Goal: Transaction & Acquisition: Purchase product/service

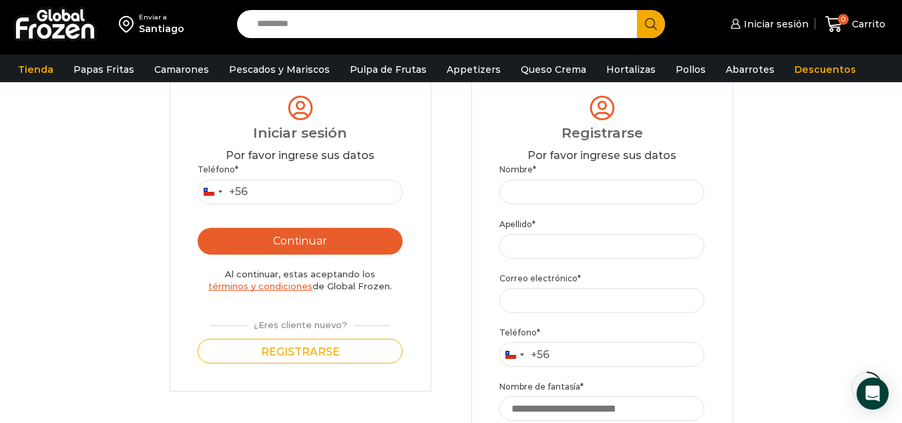
scroll to position [134, 0]
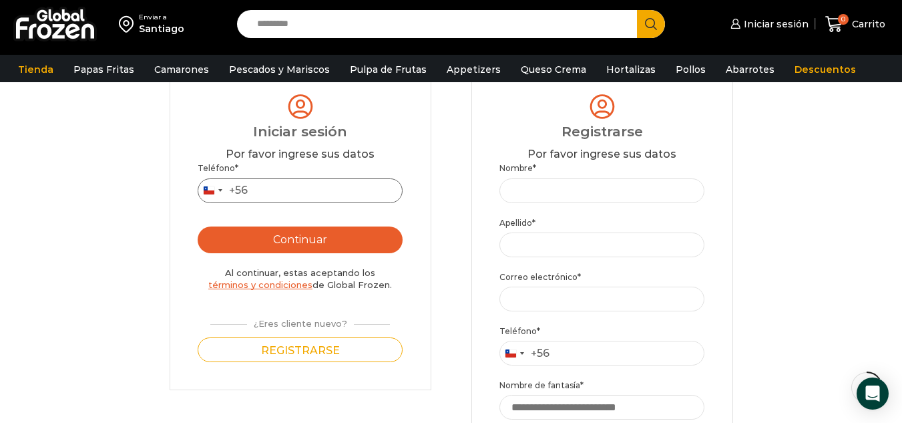
click at [327, 194] on input "Teléfono *" at bounding box center [301, 190] width 206 height 25
type input "*********"
click at [316, 233] on button "Continuar" at bounding box center [301, 239] width 206 height 27
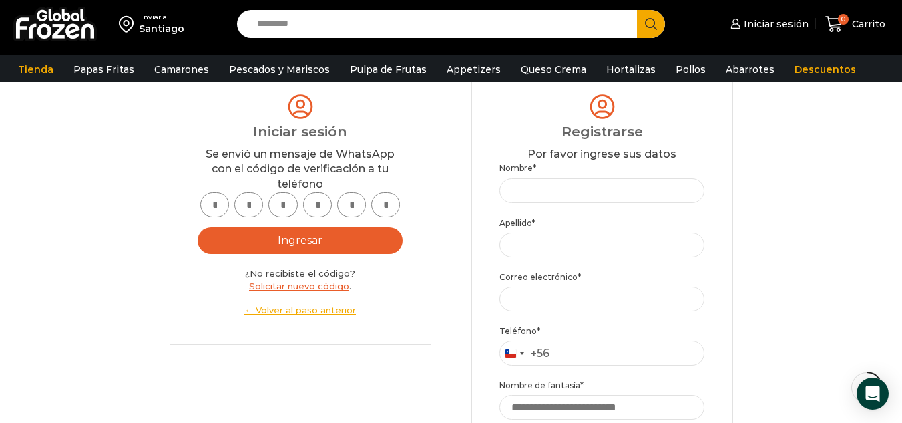
click at [218, 206] on input "text" at bounding box center [214, 204] width 29 height 25
type input "*"
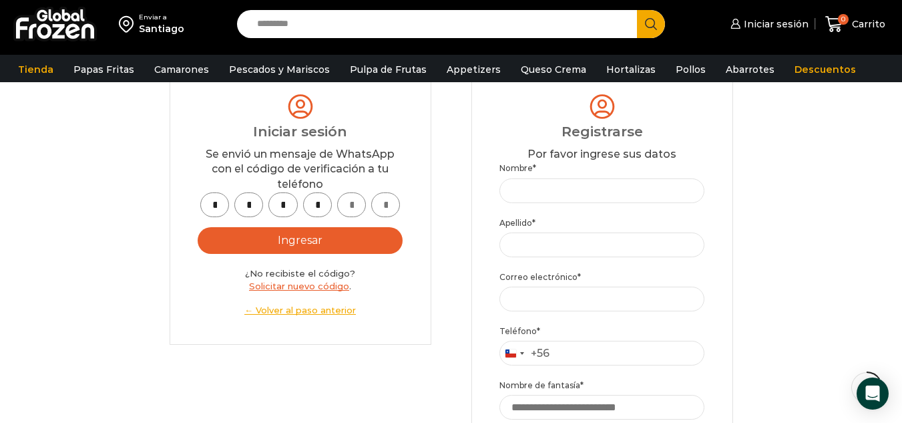
type input "*"
click at [292, 236] on button "Ingresar" at bounding box center [301, 240] width 206 height 27
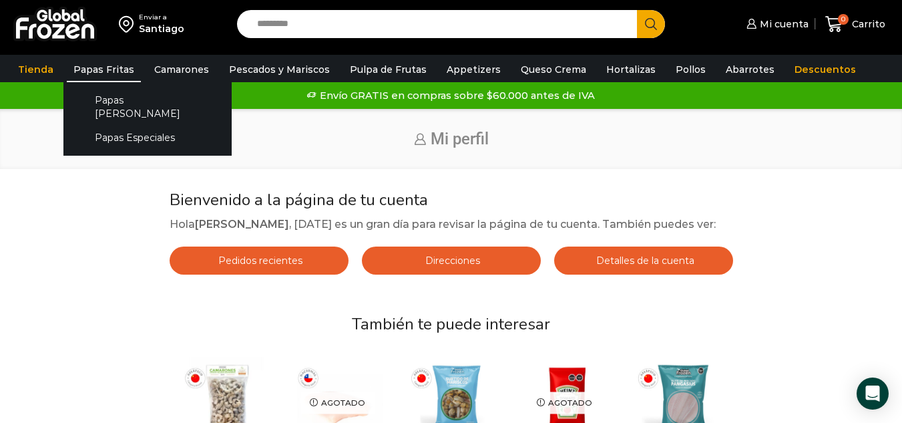
click at [127, 67] on link "Papas Fritas" at bounding box center [104, 69] width 74 height 25
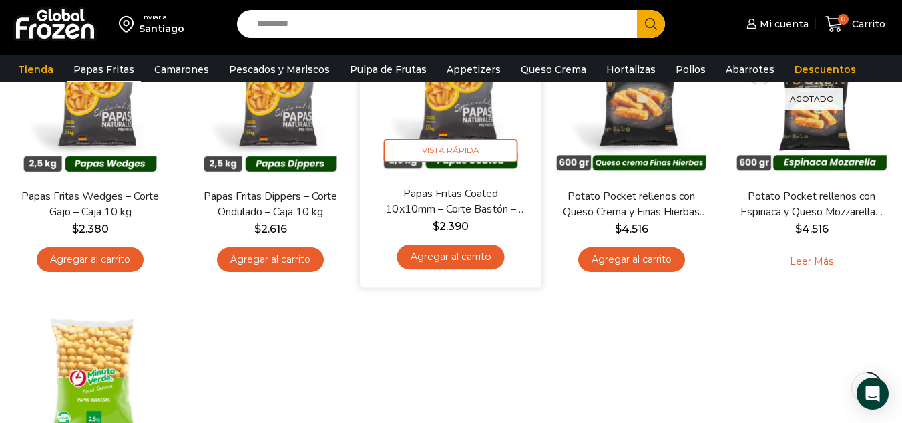
scroll to position [401, 0]
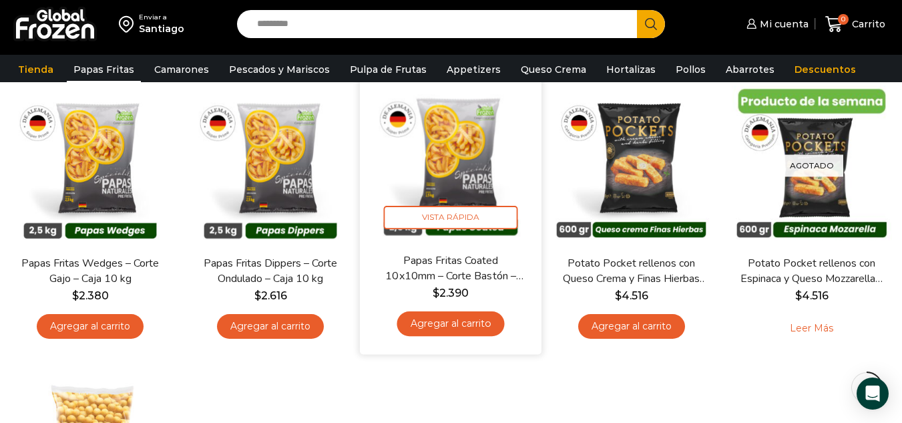
click at [445, 261] on link "Papas Fritas Coated 10x10mm – Corte Bastón – Caja 10 kg" at bounding box center [452, 267] width 146 height 31
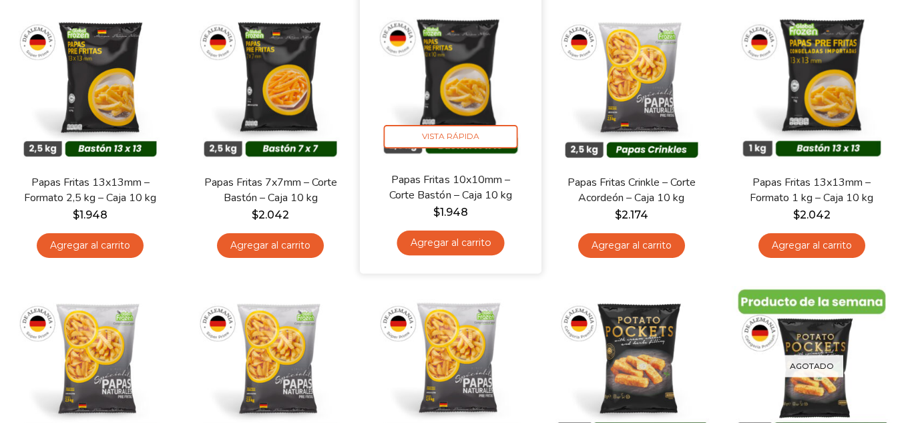
scroll to position [194, 0]
click at [449, 182] on link "Papas Fritas 10x10mm – Corte Bastón – Caja 10 kg" at bounding box center [452, 187] width 146 height 31
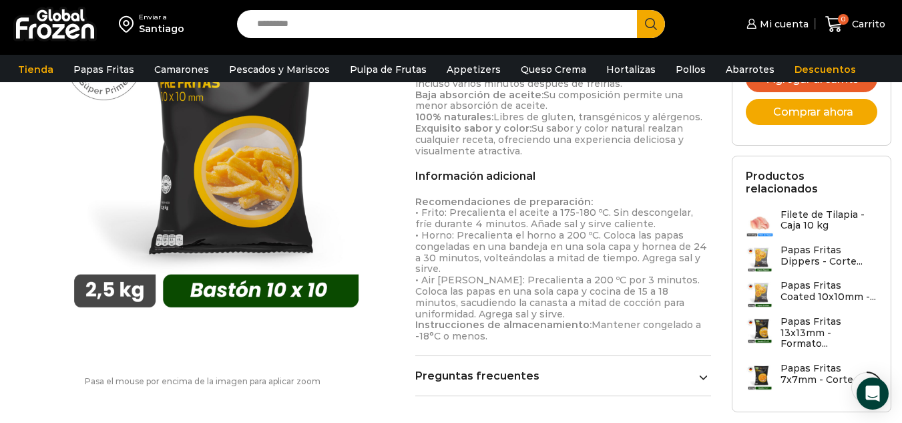
scroll to position [869, 0]
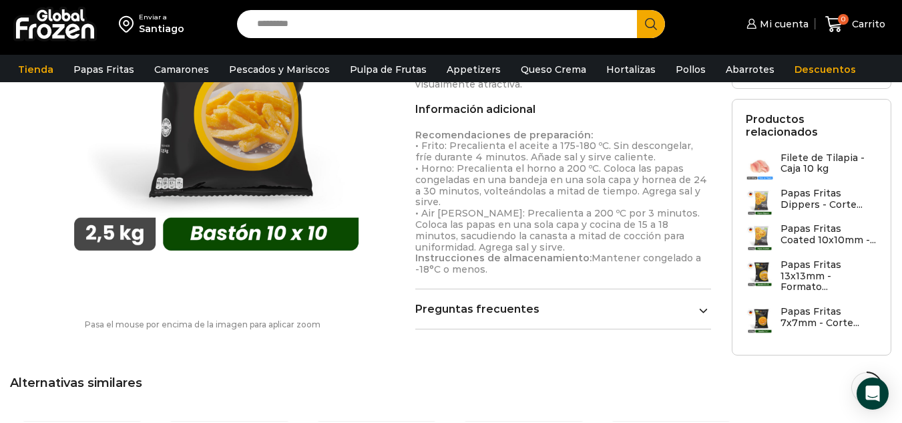
click at [606, 300] on div "Detalles del producto Tamaño [PERSON_NAME]: 10×10 mm Tipo [PERSON_NAME]: Bastón…" at bounding box center [563, 75] width 296 height 507
click at [692, 313] on link "Preguntas frecuentes" at bounding box center [563, 308] width 296 height 13
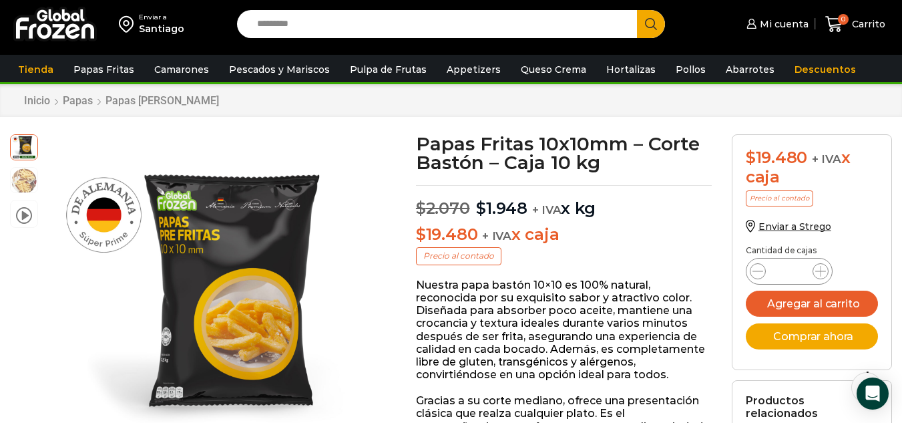
scroll to position [0, 0]
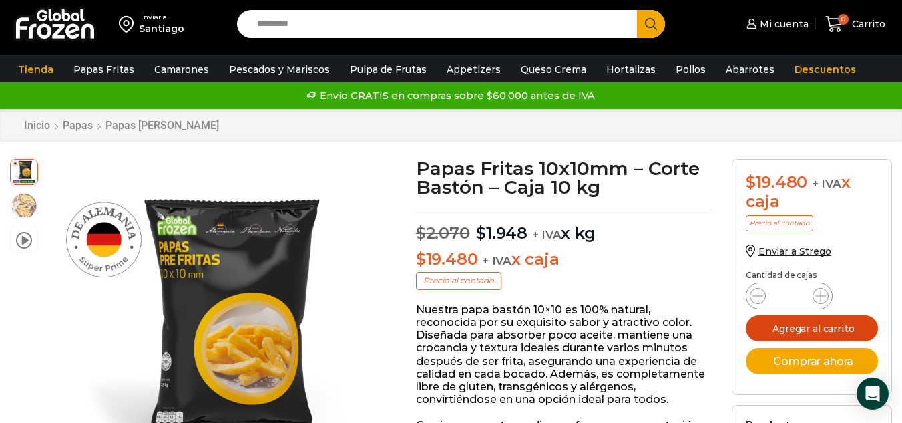
click at [792, 324] on button "Agregar al carrito" at bounding box center [812, 328] width 132 height 26
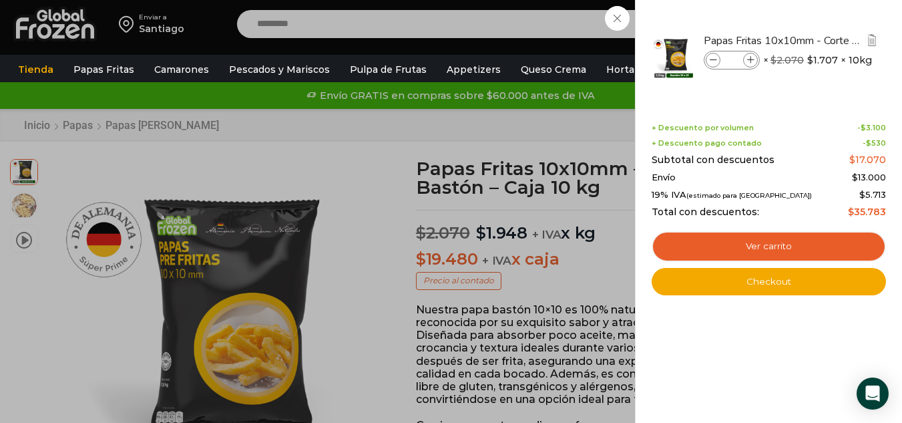
click at [750, 65] on span at bounding box center [750, 60] width 15 height 15
type input "*"
click at [753, 63] on icon at bounding box center [750, 60] width 7 height 7
type input "*"
click at [750, 59] on icon at bounding box center [750, 60] width 7 height 7
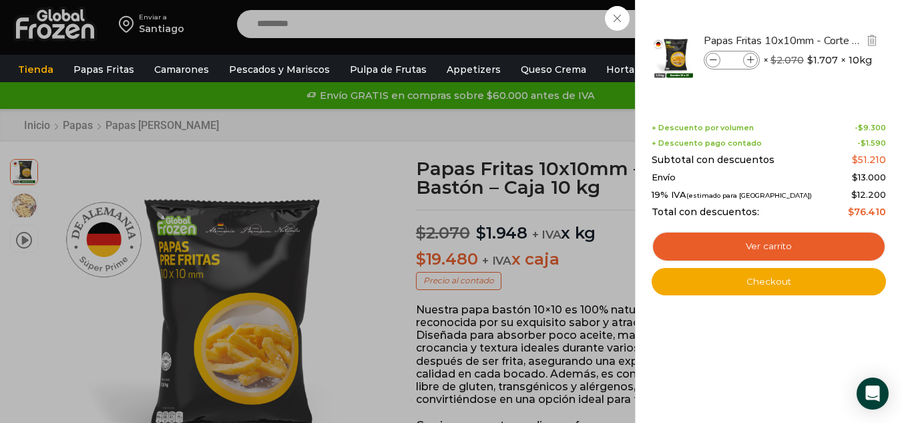
type input "*"
click at [822, 40] on div "4 Carrito 4 4 Shopping Cart" at bounding box center [855, 24] width 67 height 31
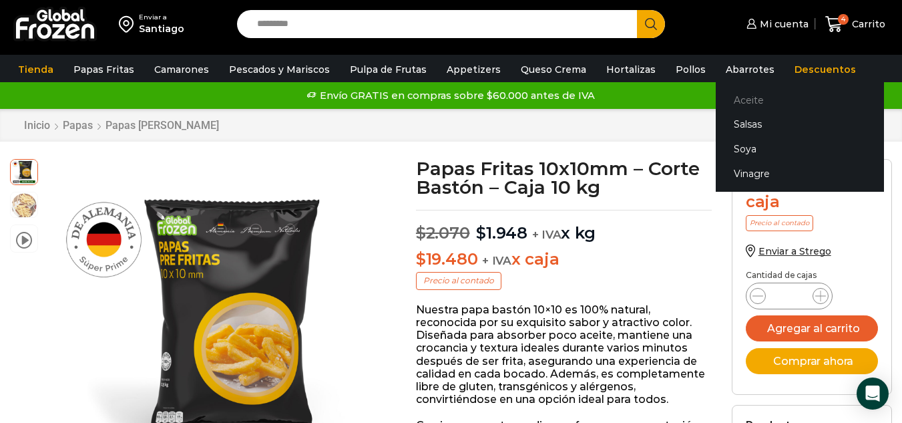
click at [731, 98] on link "Aceite" at bounding box center [800, 99] width 168 height 25
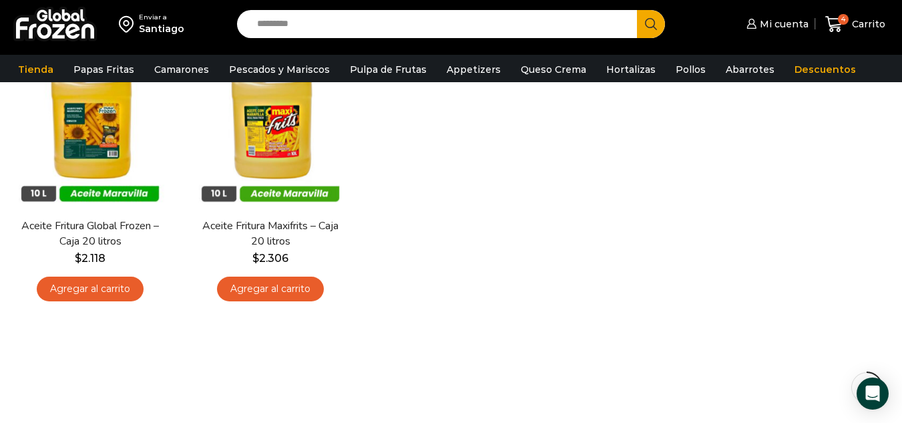
scroll to position [134, 0]
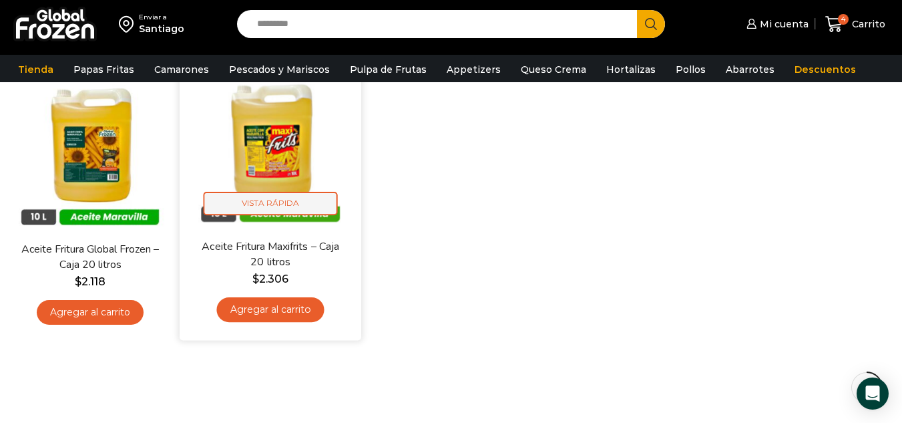
click at [281, 194] on span "Vista Rápida" at bounding box center [271, 203] width 134 height 23
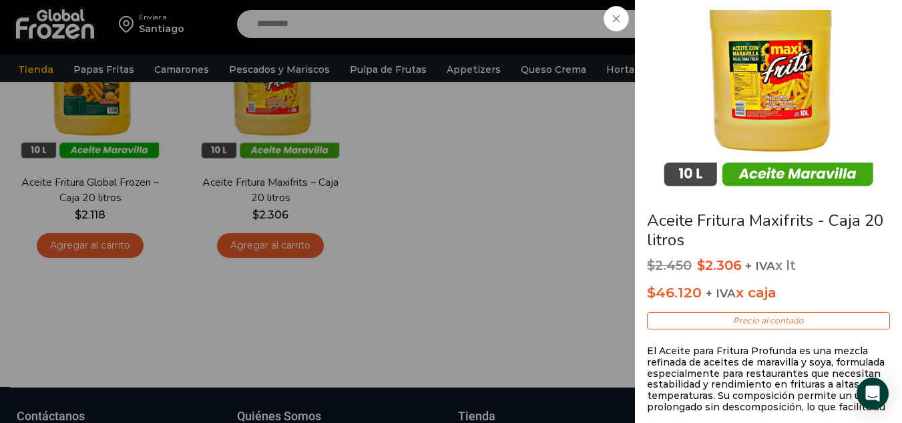
scroll to position [0, 0]
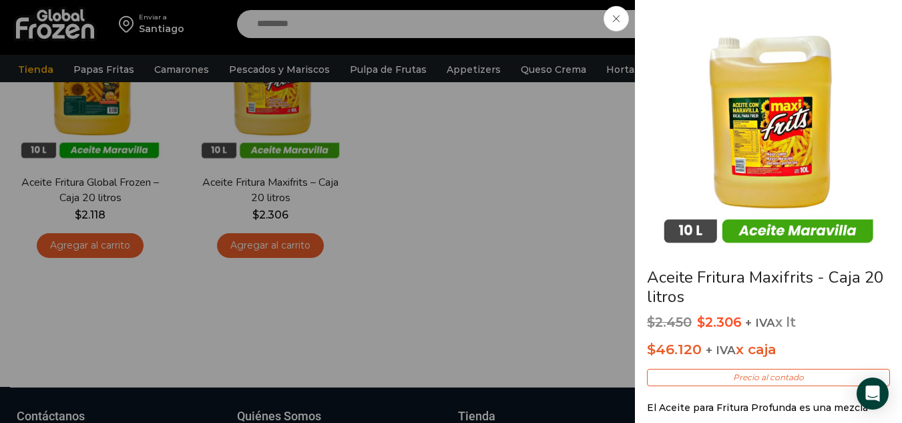
click at [616, 16] on icon at bounding box center [616, 18] width 7 height 7
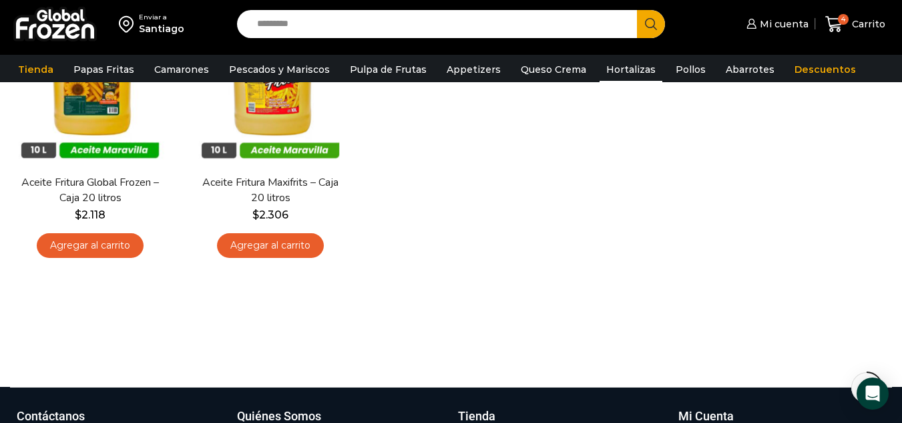
click at [628, 75] on link "Hortalizas" at bounding box center [631, 69] width 63 height 25
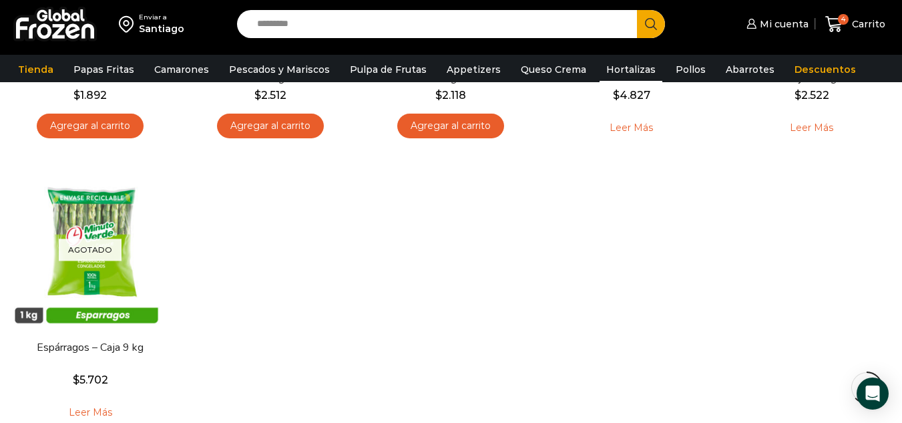
scroll to position [668, 0]
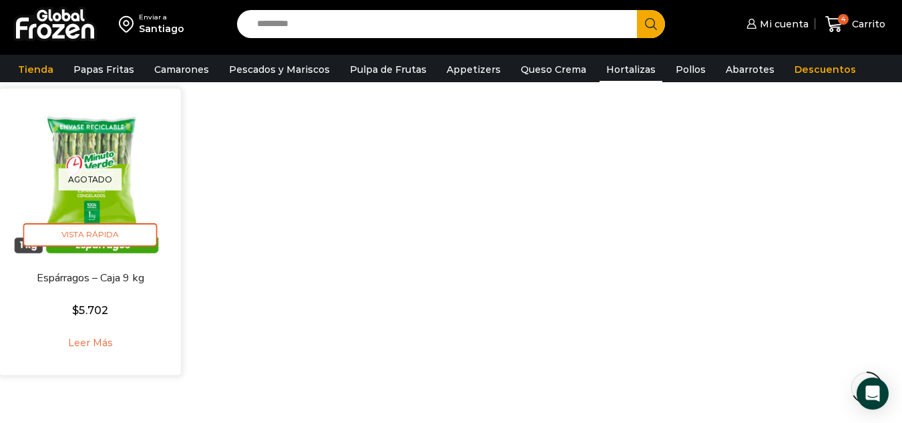
click at [108, 221] on img at bounding box center [90, 180] width 162 height 162
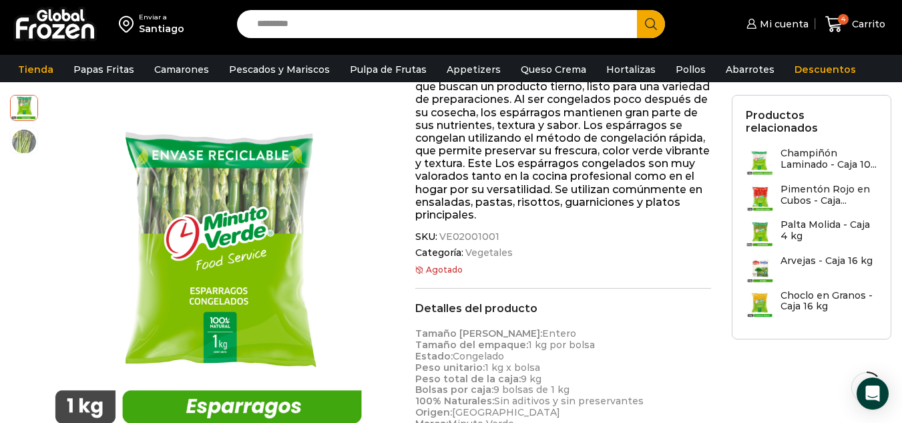
scroll to position [268, 0]
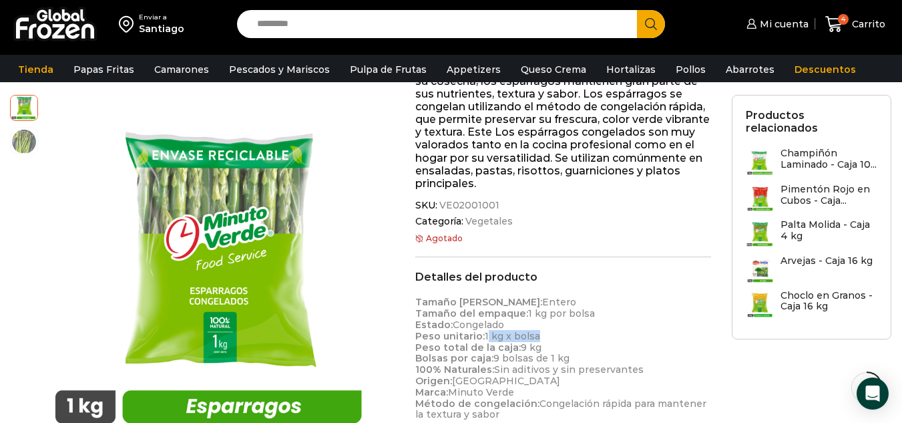
drag, startPoint x: 483, startPoint y: 334, endPoint x: 533, endPoint y: 334, distance: 50.1
click at [533, 334] on p "Tamaño del espárrago: Entero Tamaño del empaque: 1 kg por bolsa Estado: Congela…" at bounding box center [563, 358] width 296 height 124
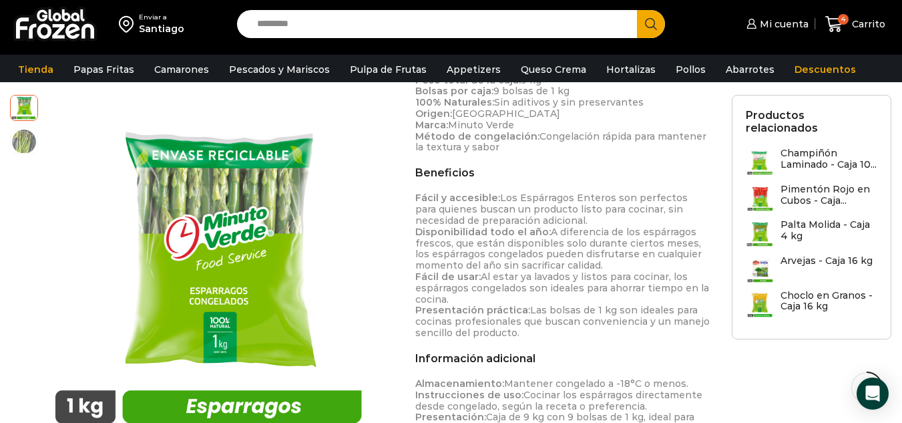
scroll to position [602, 0]
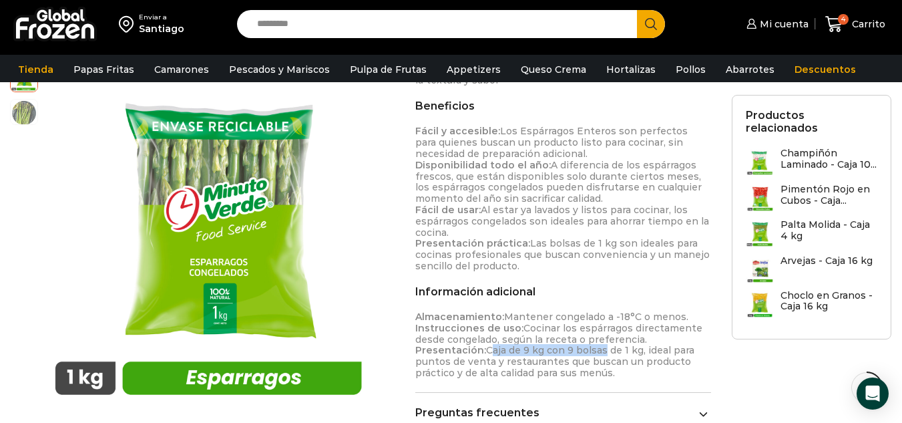
drag, startPoint x: 483, startPoint y: 355, endPoint x: 597, endPoint y: 349, distance: 114.3
click at [597, 349] on p "Almacenamiento: Mantener congelado a -18°C o menos. Instrucciones de uso: Cocin…" at bounding box center [563, 344] width 296 height 67
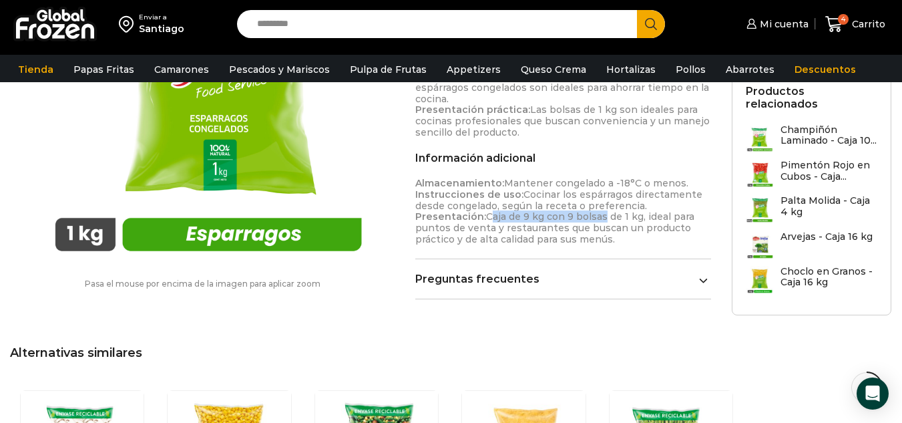
scroll to position [802, 0]
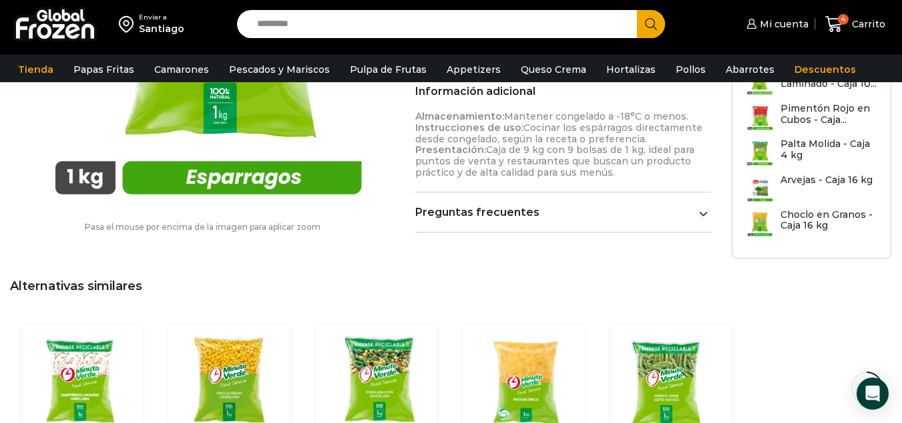
click at [654, 218] on div "Preguntas frecuentes ¿Cómo debo almacenar este producto? Mantener congelado a -…" at bounding box center [563, 219] width 296 height 27
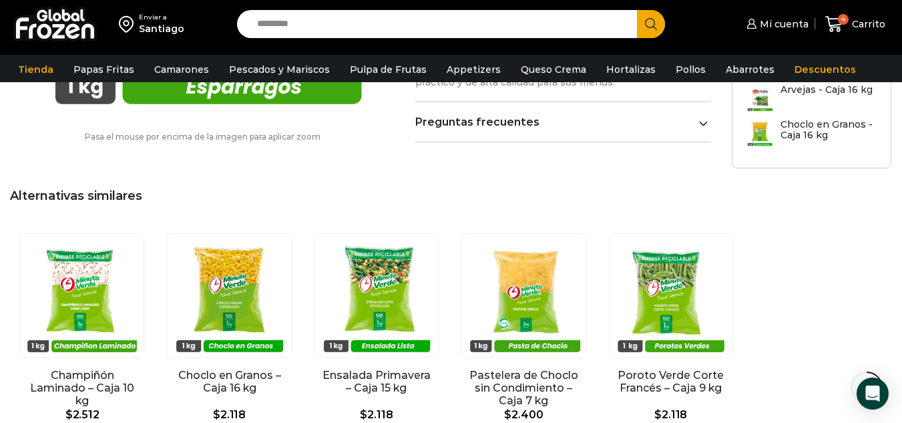
scroll to position [869, 0]
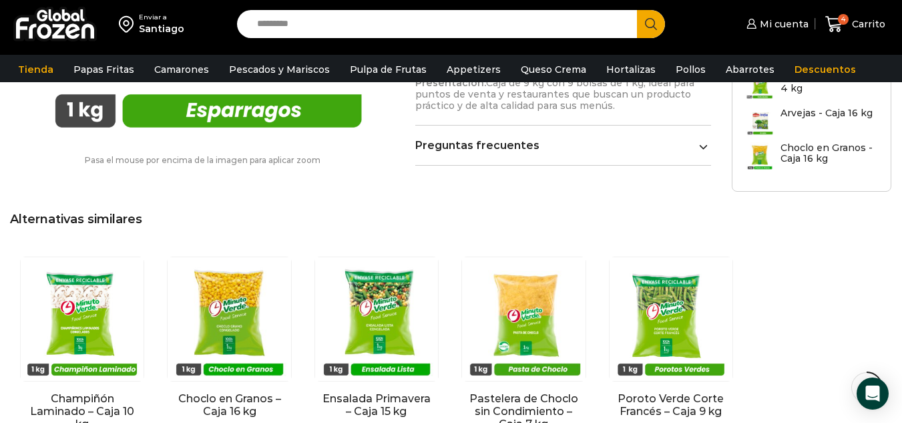
click at [705, 148] on icon at bounding box center [703, 146] width 9 height 9
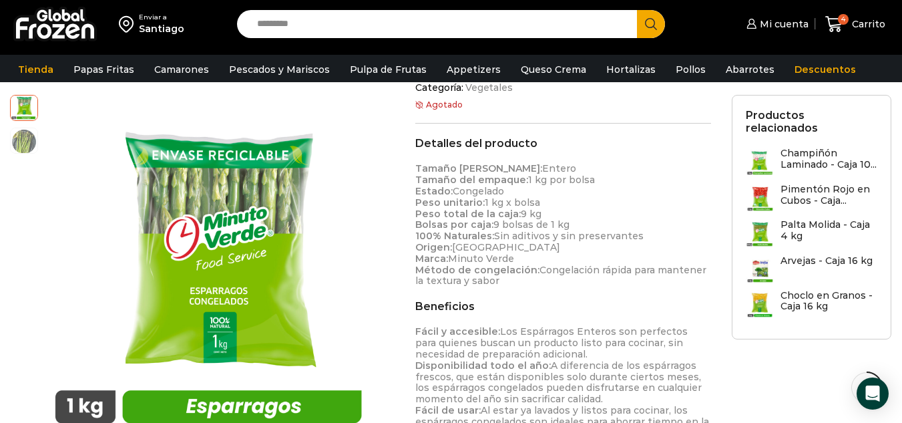
scroll to position [335, 0]
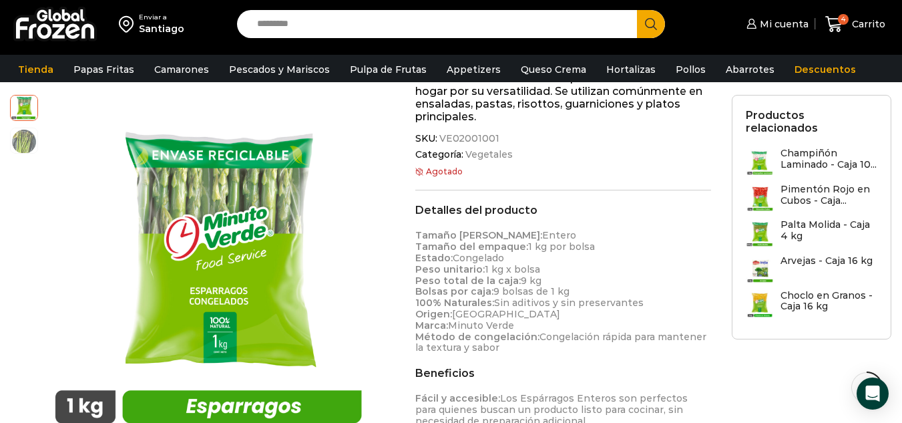
click at [823, 153] on h3 "Champiñón Laminado - Caja 10..." at bounding box center [829, 159] width 97 height 23
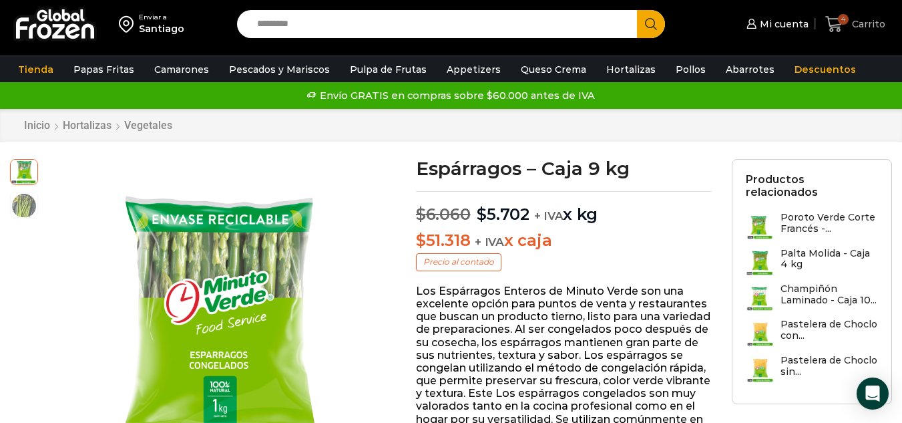
click at [859, 25] on span "Carrito" at bounding box center [867, 23] width 37 height 13
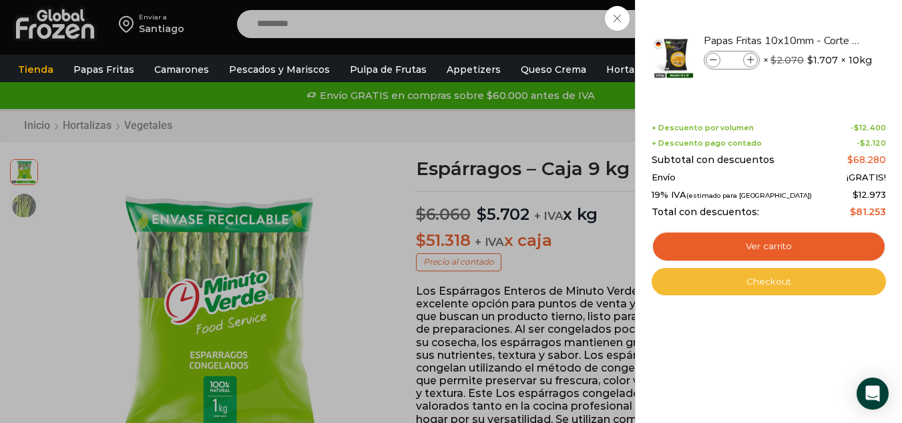
click at [769, 282] on link "Checkout" at bounding box center [769, 282] width 234 height 28
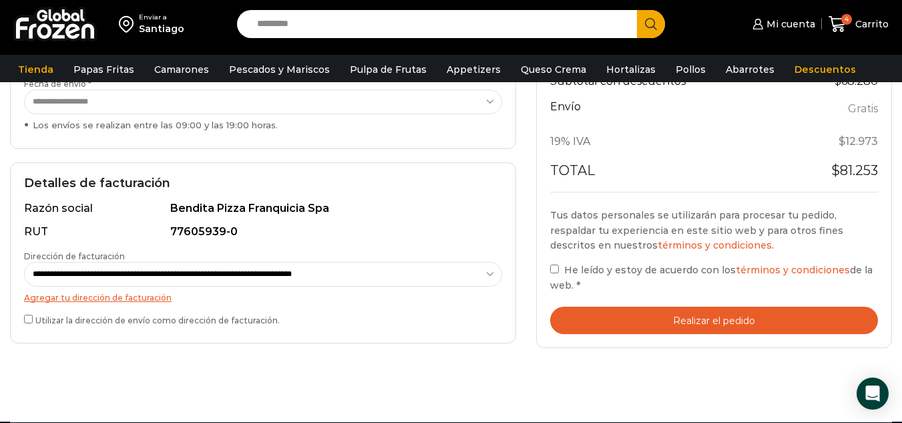
scroll to position [334, 0]
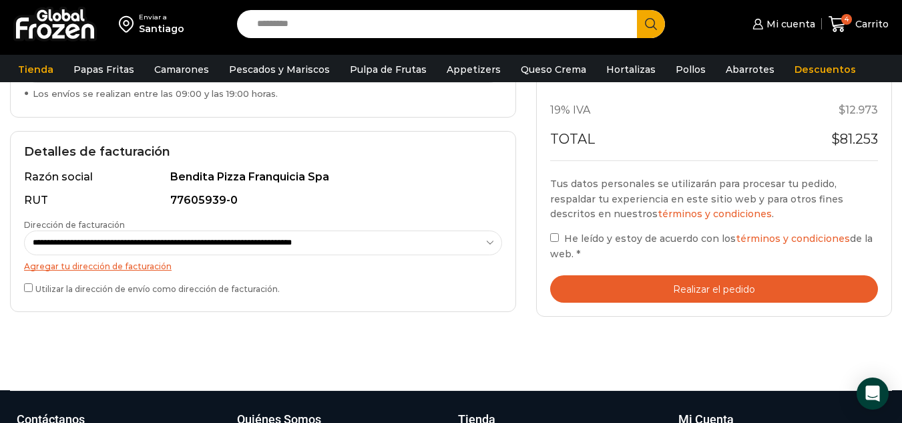
click at [694, 283] on button "Realizar el pedido" at bounding box center [714, 288] width 328 height 27
